Goal: Transaction & Acquisition: Purchase product/service

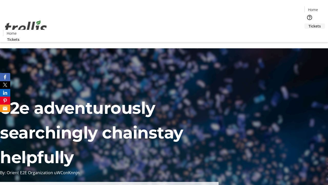
click at [309, 23] on span "Tickets" at bounding box center [315, 25] width 12 height 5
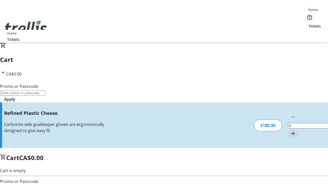
click at [290, 130] on mat-icon "Increment by one" at bounding box center [293, 133] width 6 height 6
type input "1"
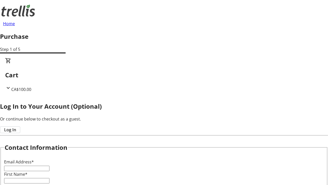
type input "FREE"
type input "[EMAIL_ADDRESS][DOMAIN_NAME]"
type input "[PERSON_NAME]"
type input "Kutch"
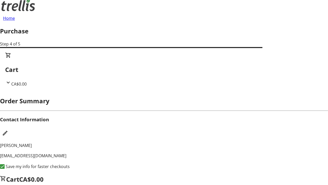
scroll to position [7, 0]
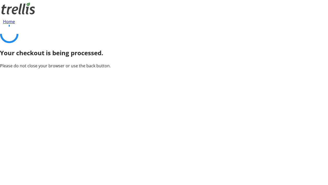
scroll to position [0, 0]
